Goal: Navigation & Orientation: Find specific page/section

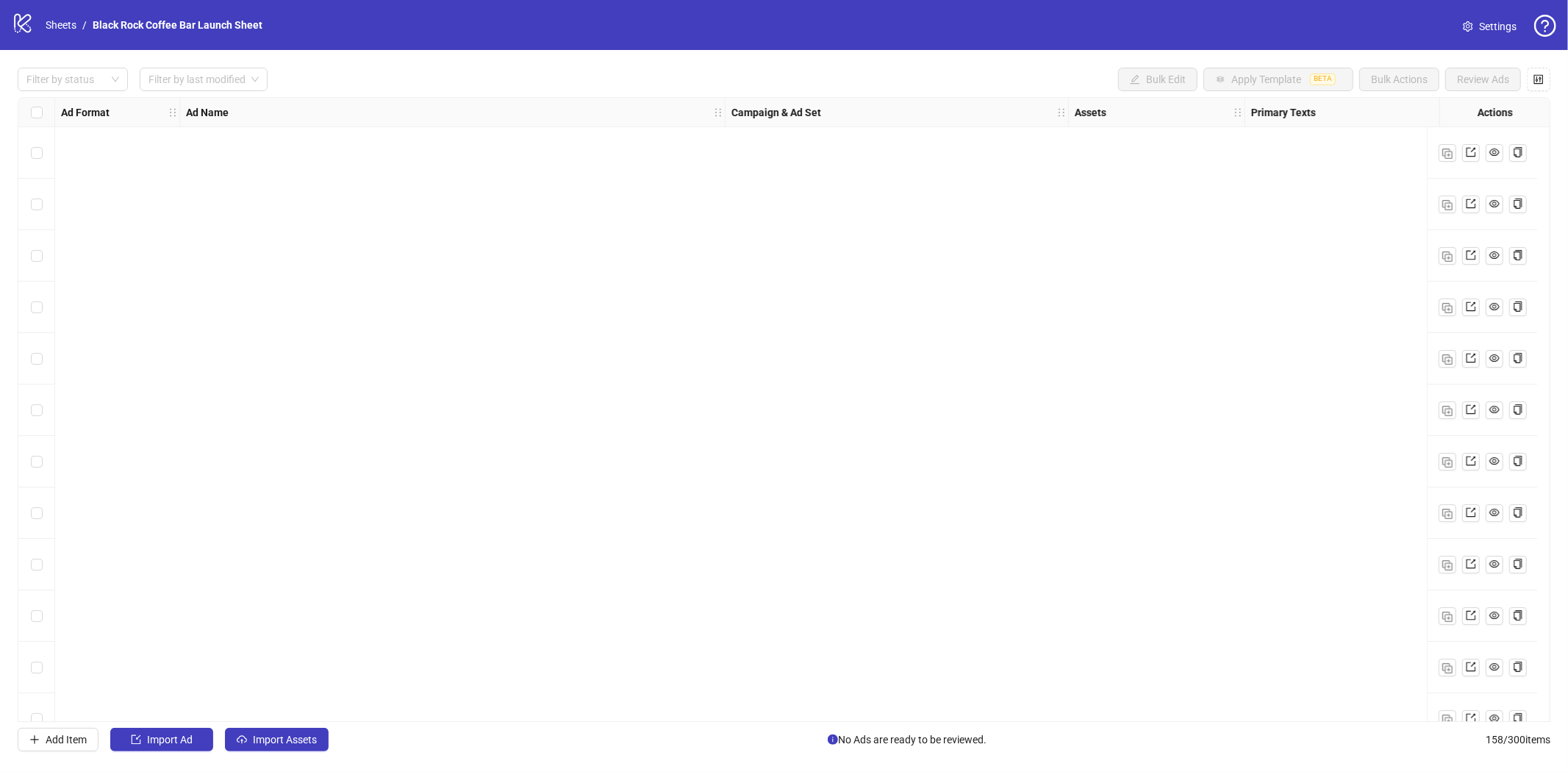
scroll to position [7542, 0]
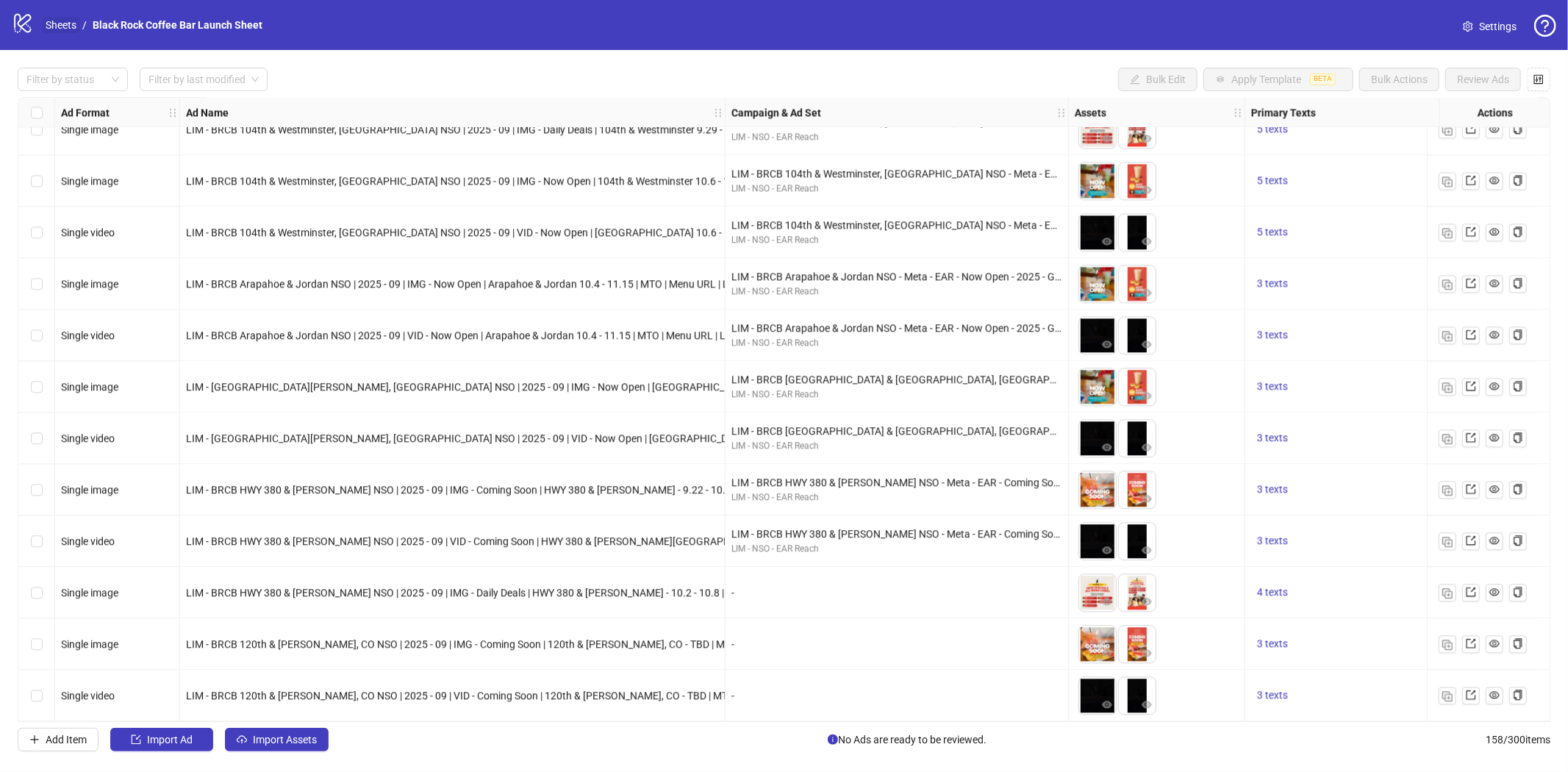
click at [63, 19] on link "Sheets" at bounding box center [60, 25] width 37 height 16
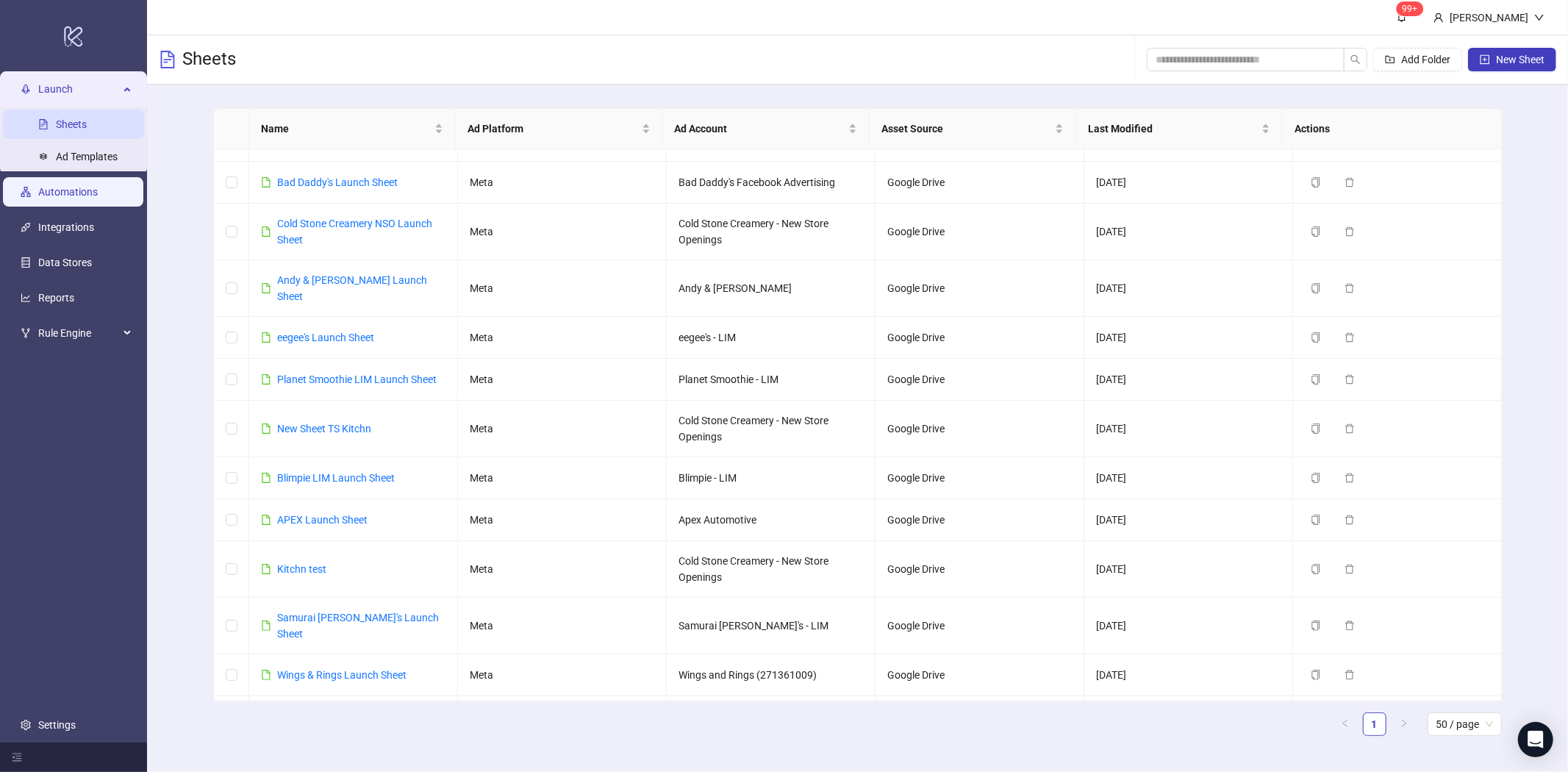
scroll to position [163, 0]
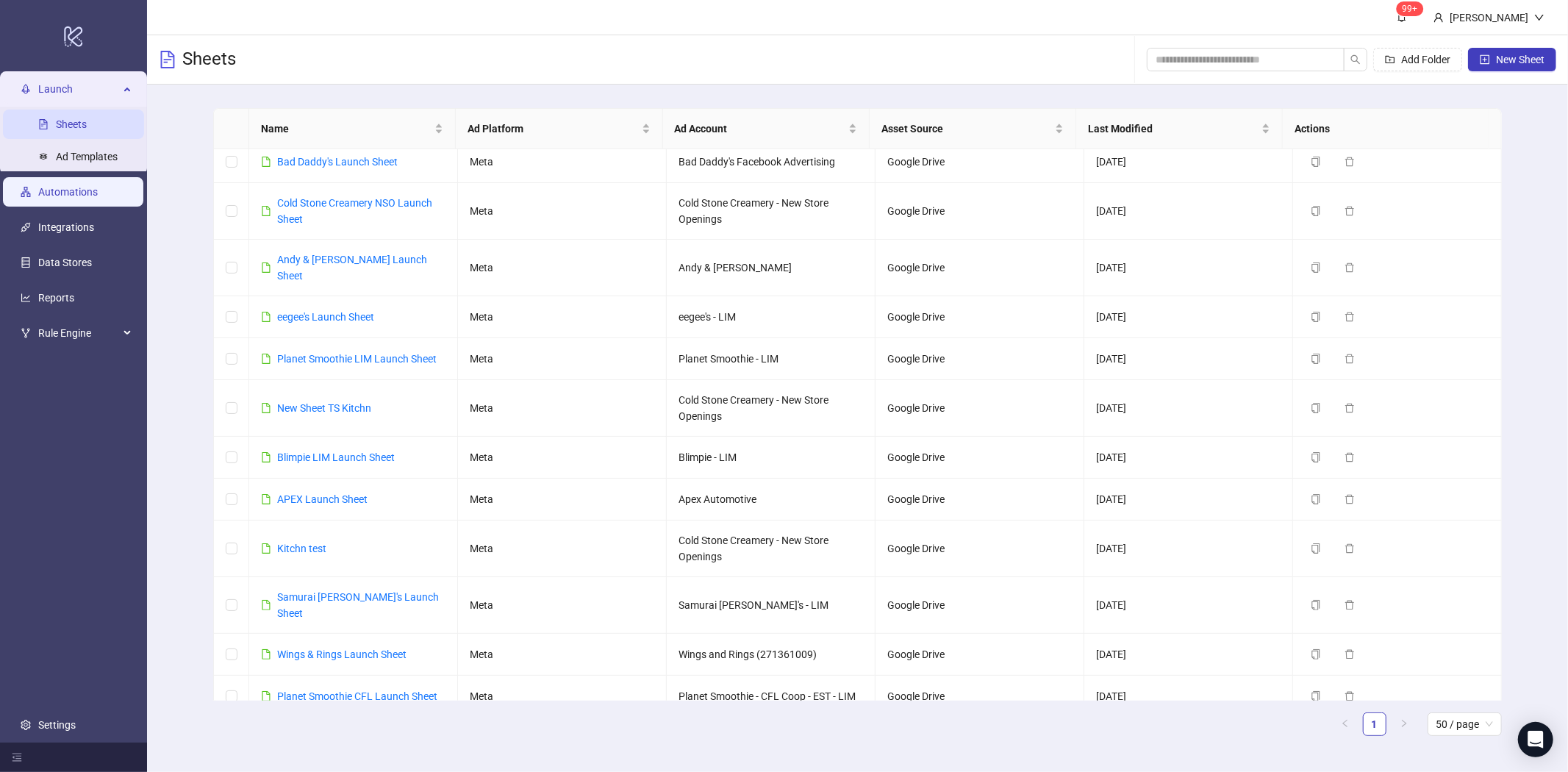
click at [62, 192] on link "Automations" at bounding box center [68, 192] width 59 height 12
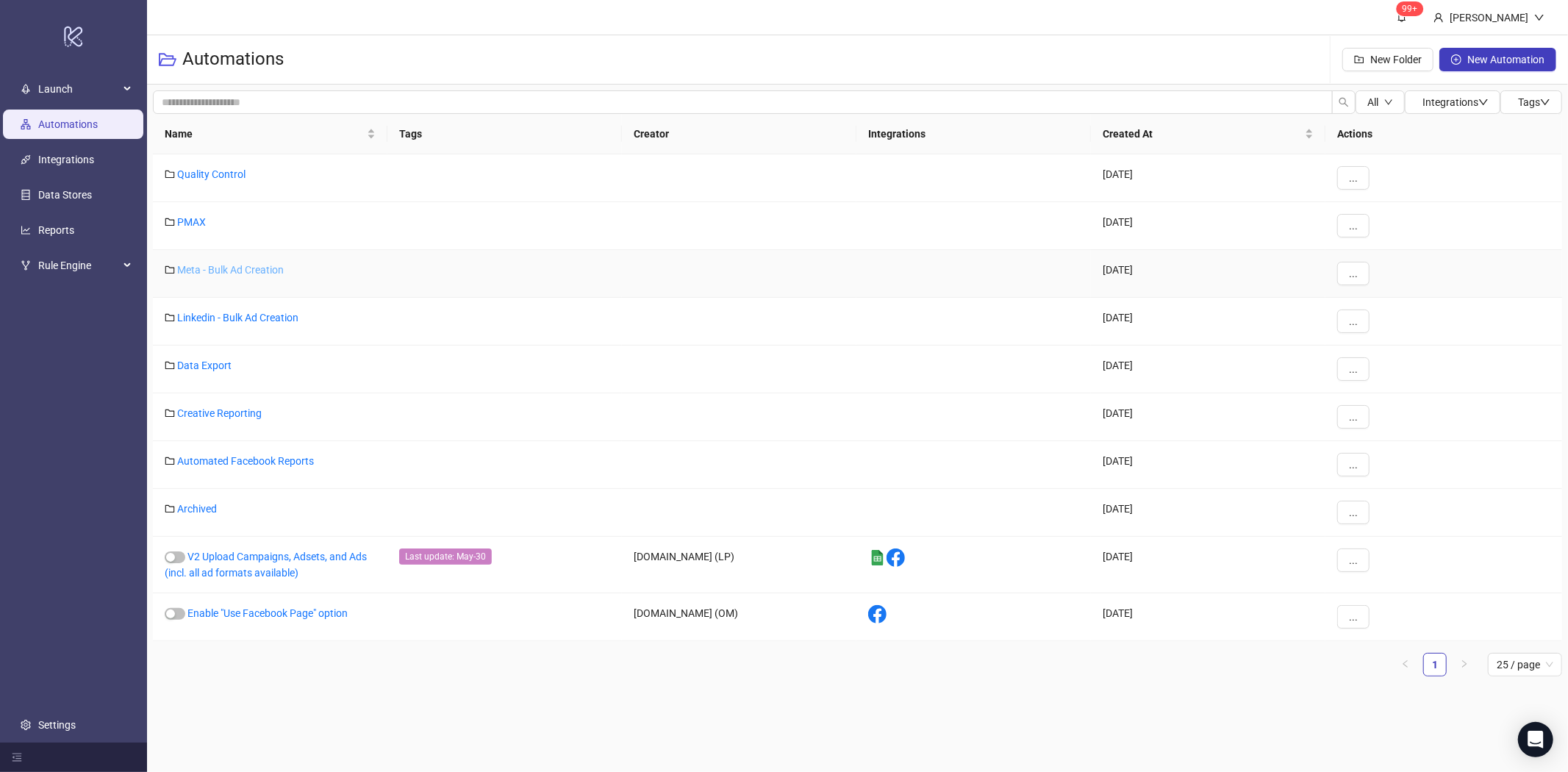
click at [229, 266] on link "Meta - Bulk Ad Creation" at bounding box center [230, 270] width 107 height 12
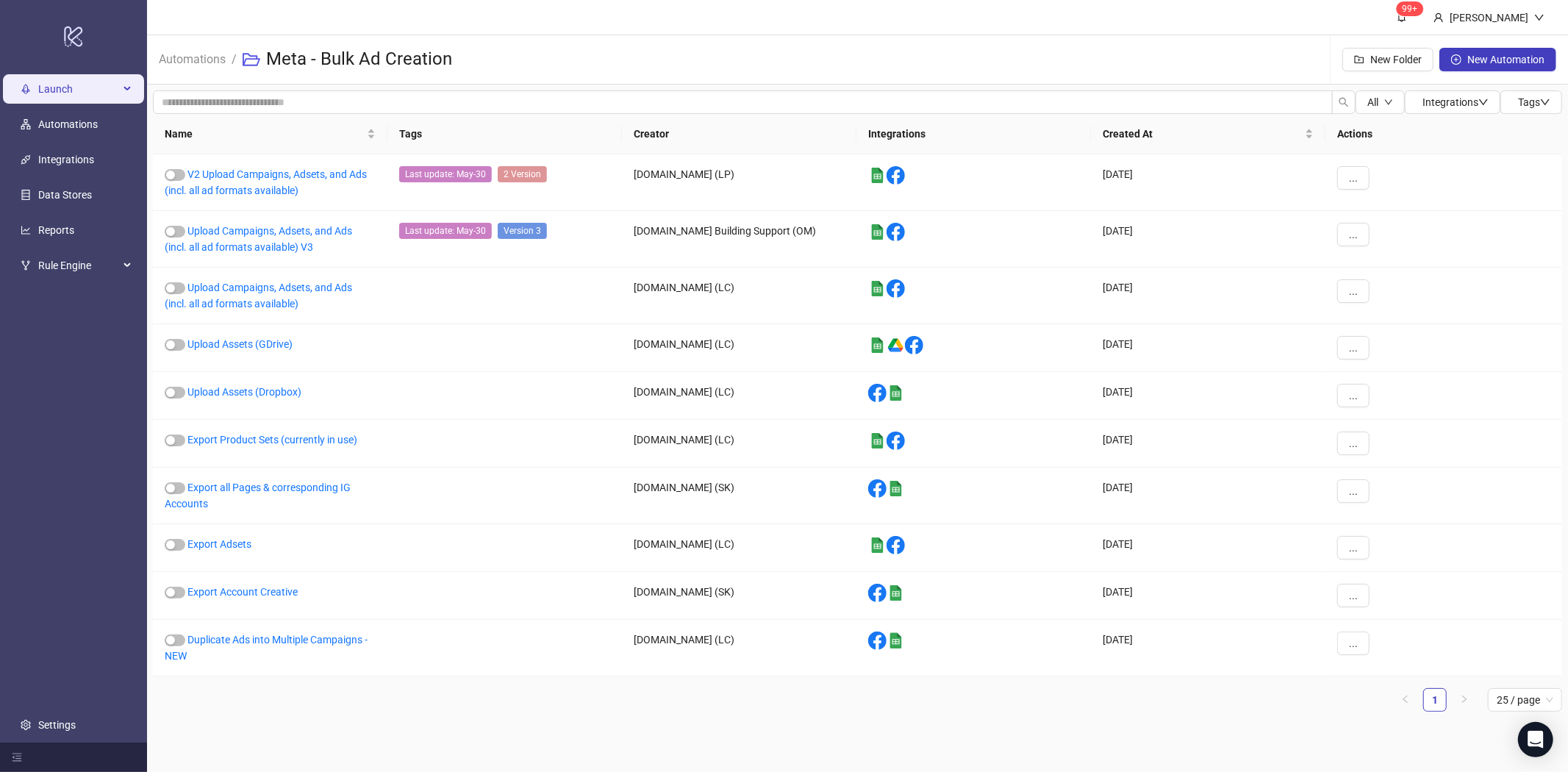
click at [40, 85] on span "Launch" at bounding box center [79, 89] width 81 height 30
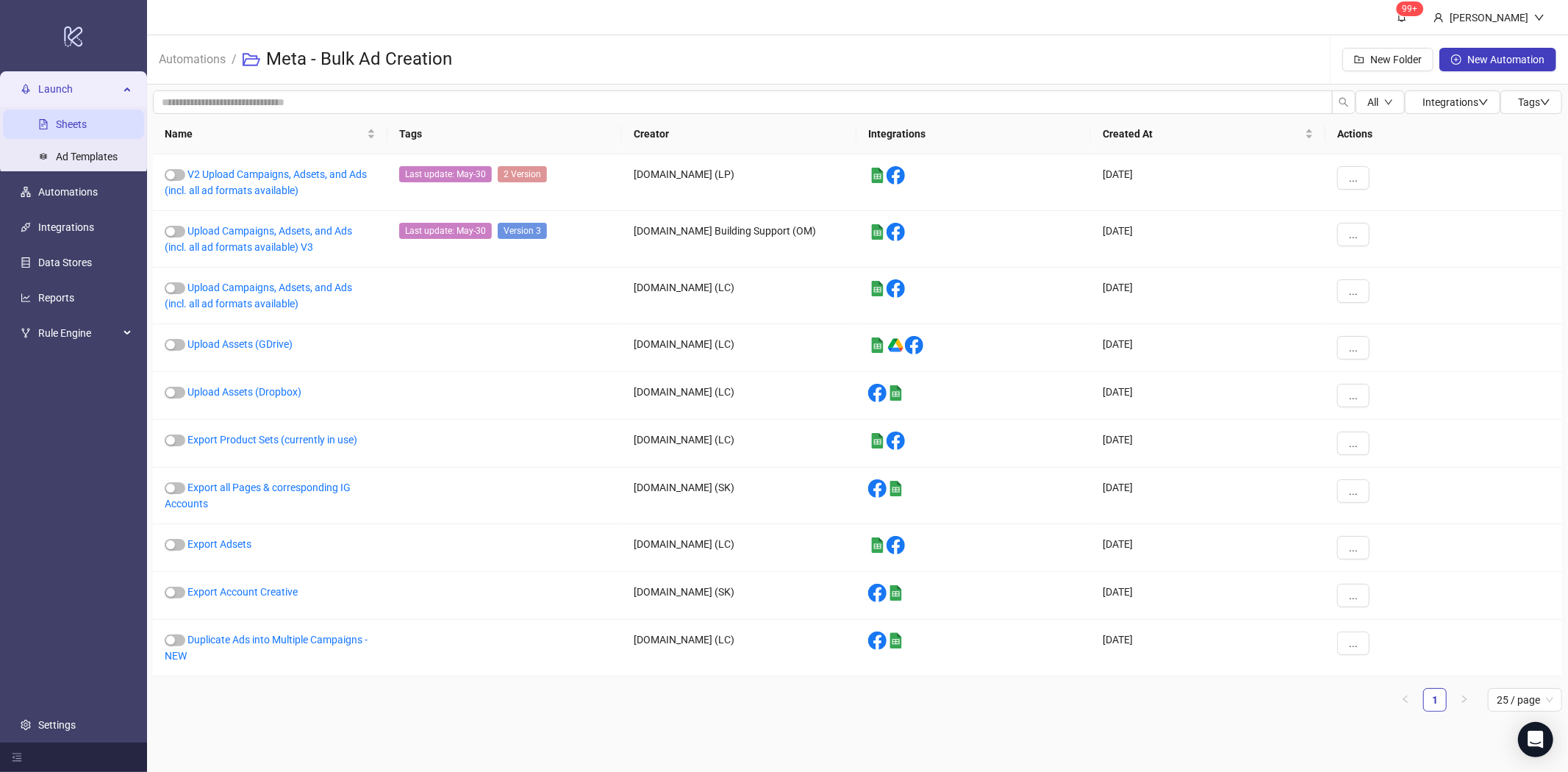
click at [56, 118] on link "Sheets" at bounding box center [71, 124] width 31 height 12
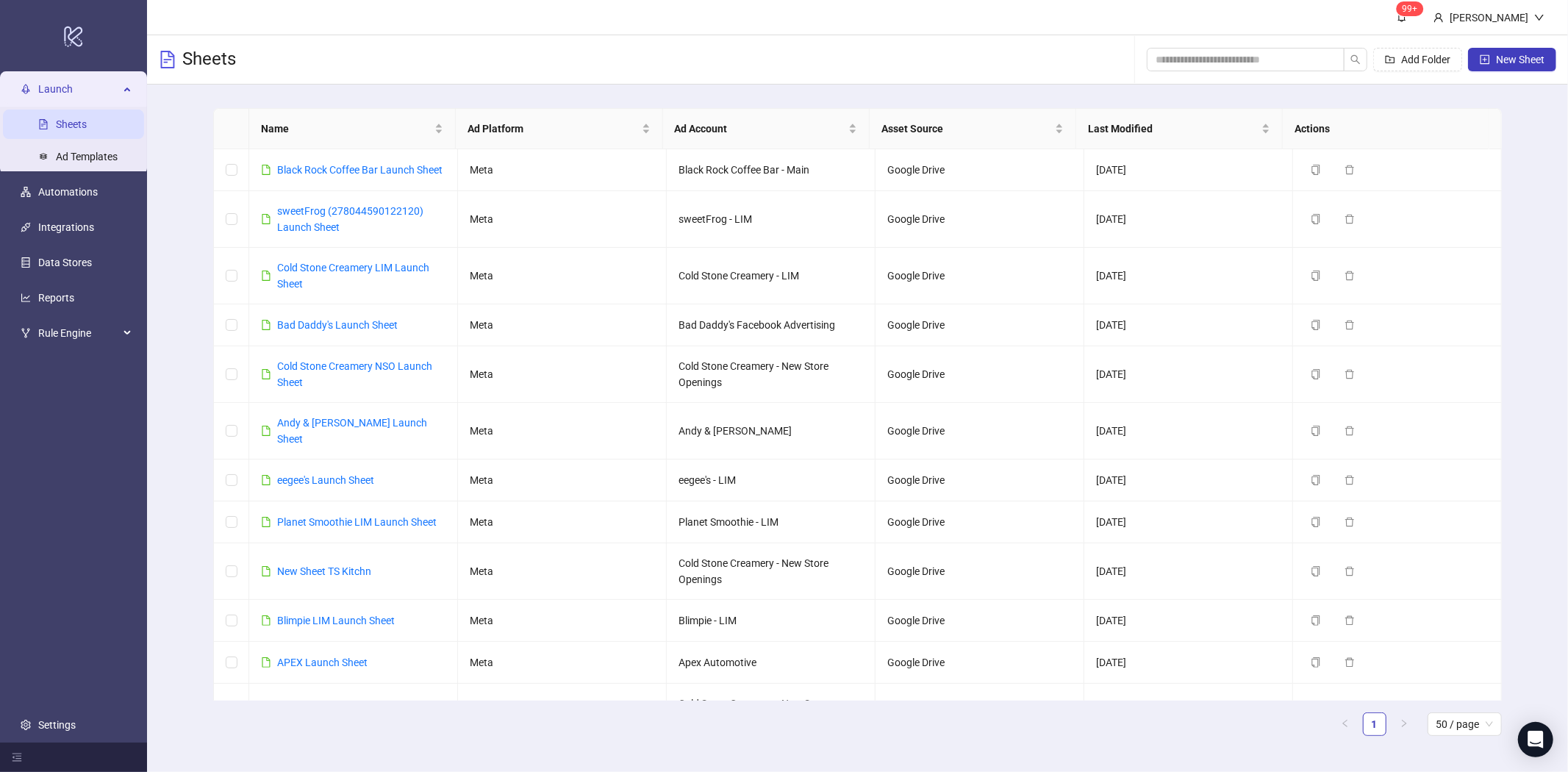
click at [65, 123] on link "Sheets" at bounding box center [71, 124] width 31 height 12
